Goal: Obtain resource: Download file/media

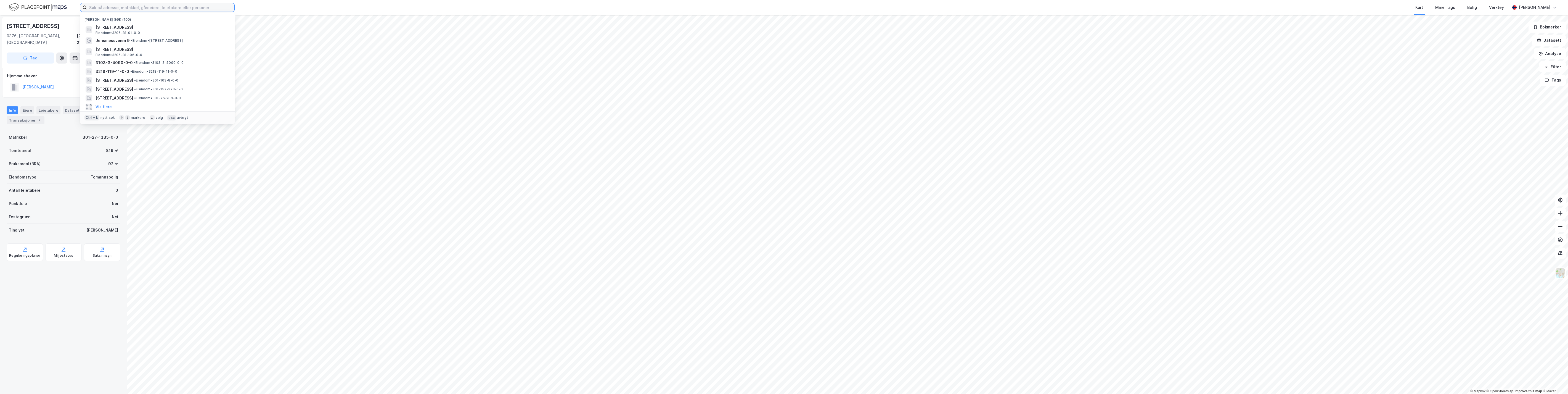
click at [104, 6] on input at bounding box center [161, 7] width 147 height 9
type input "81/106 lillestrøm"
click at [150, 26] on span "[STREET_ADDRESS]" at bounding box center [206, 27] width 133 height 7
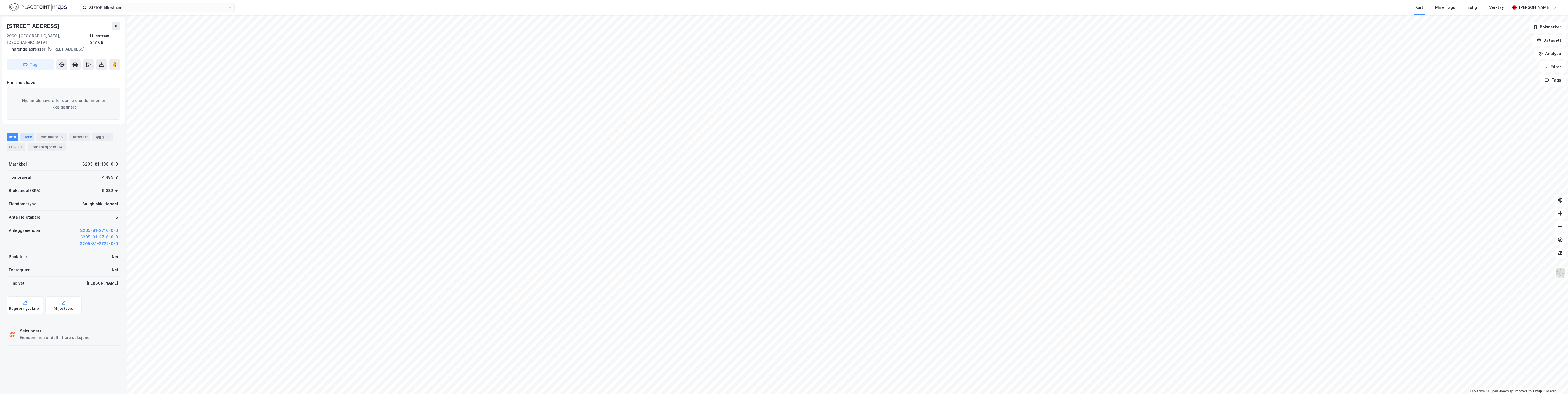
click at [29, 133] on div "Eiere" at bounding box center [27, 137] width 14 height 8
click at [40, 192] on link "Seksjon # 1" at bounding box center [41, 194] width 19 height 5
click at [103, 68] on icon at bounding box center [101, 69] width 5 height 5
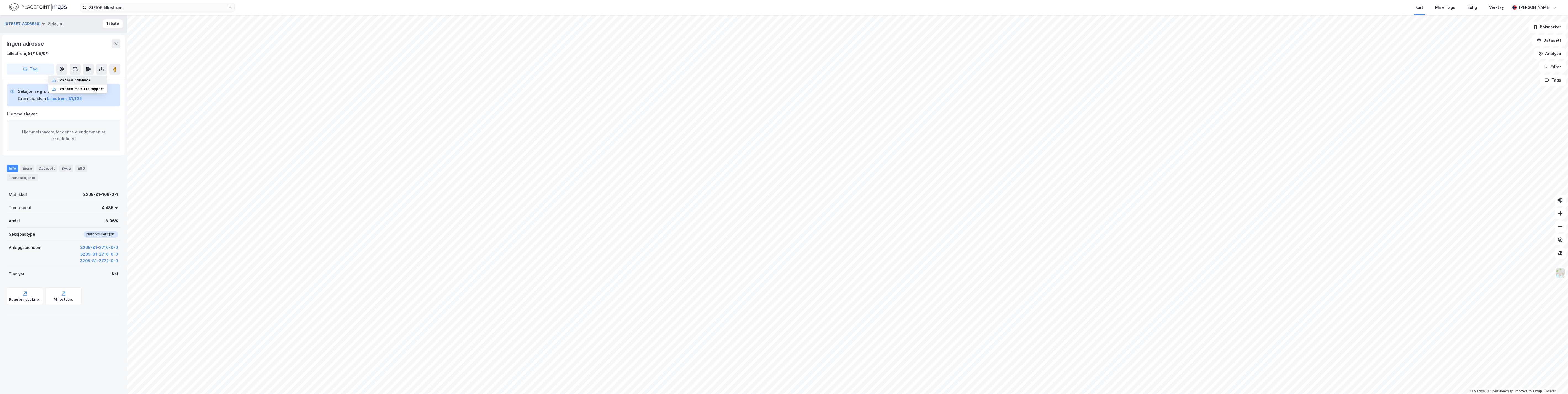
click at [77, 80] on div "Last ned grunnbok" at bounding box center [74, 80] width 32 height 4
